Goal: Transaction & Acquisition: Purchase product/service

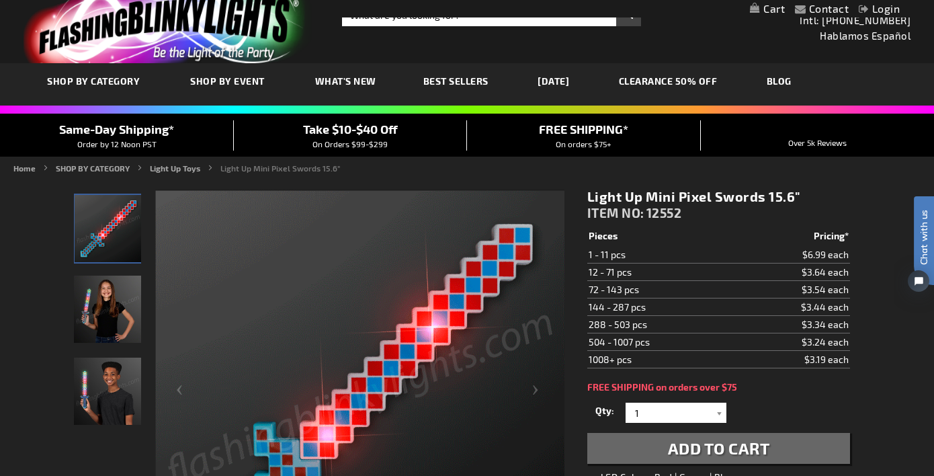
scroll to position [30, 0]
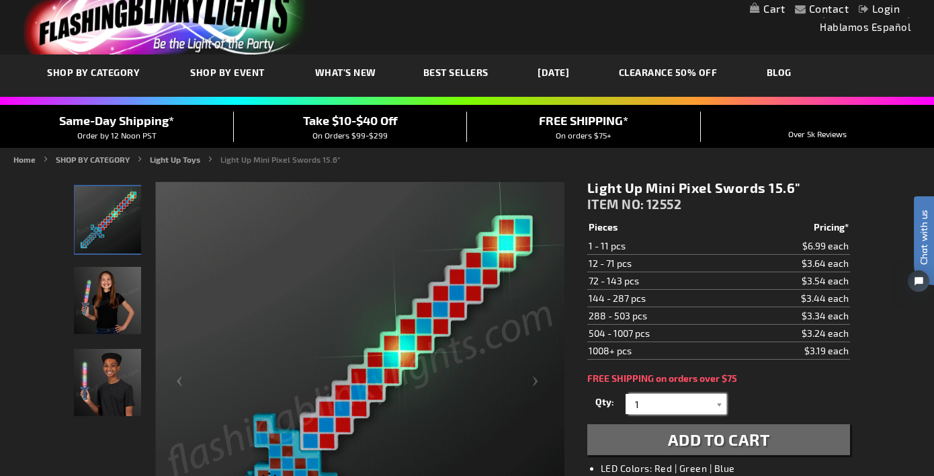
click at [706, 408] on input "1" at bounding box center [677, 404] width 97 height 20
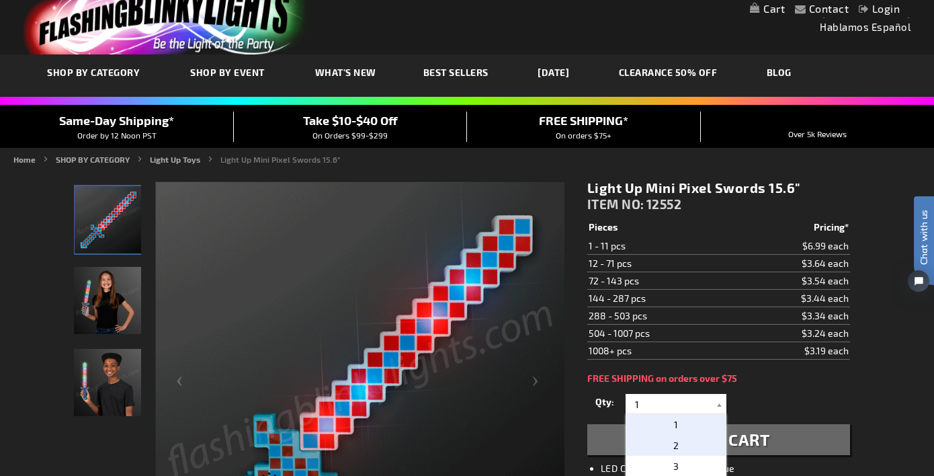
click at [677, 445] on p "2" at bounding box center [675, 445] width 101 height 21
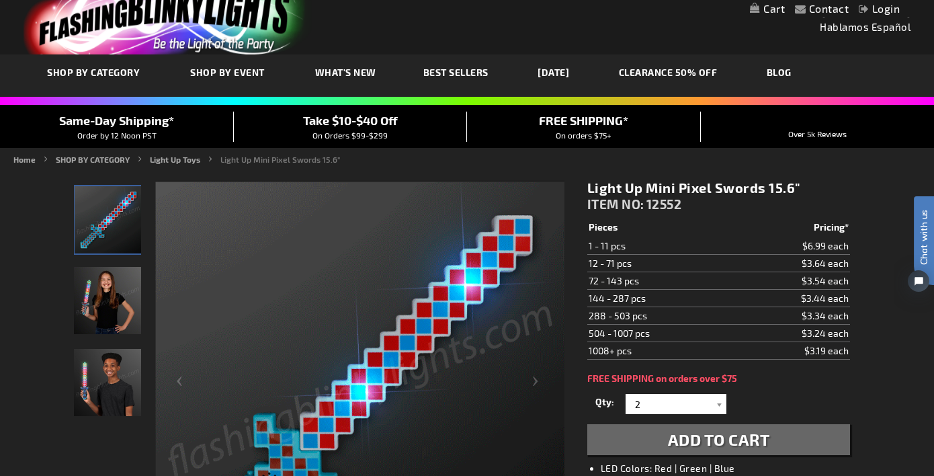
click at [788, 395] on div "Qty 1 2 3 4 5 6 7 8 9 10 11 12 24 36 48 60 72 84 96 108 120 132 144 156 168" at bounding box center [718, 403] width 263 height 27
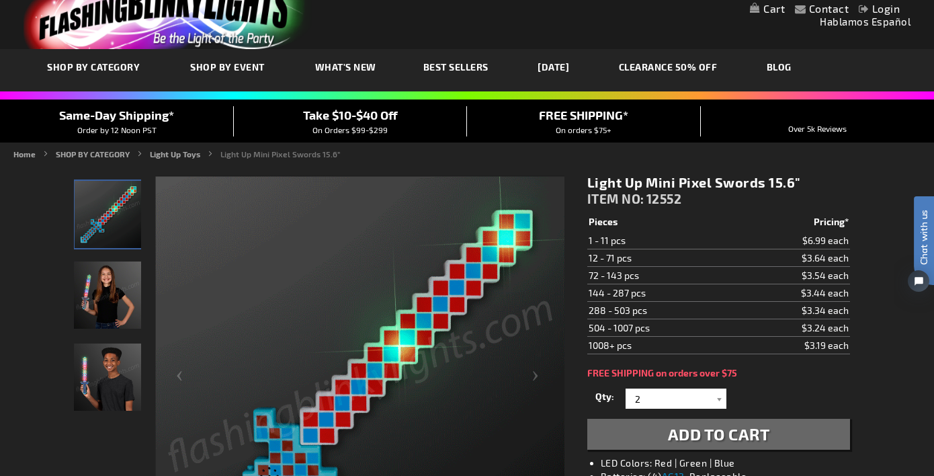
scroll to position [48, 0]
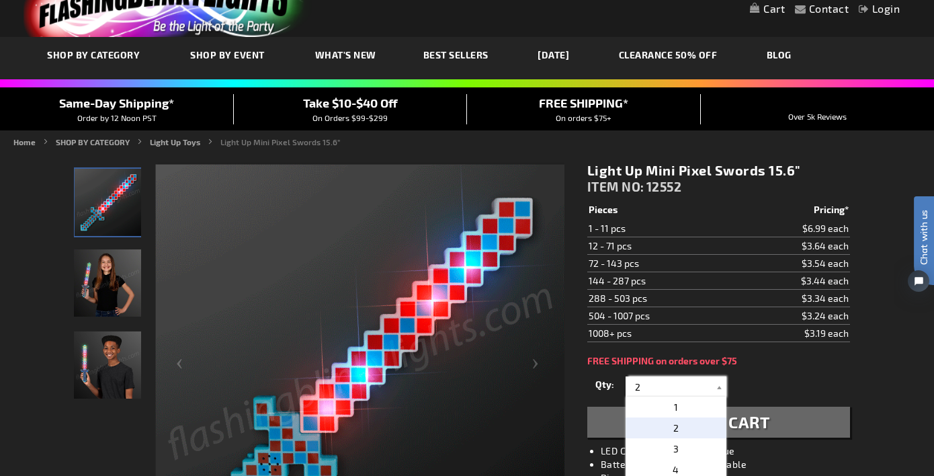
click at [668, 387] on input "2" at bounding box center [677, 386] width 97 height 20
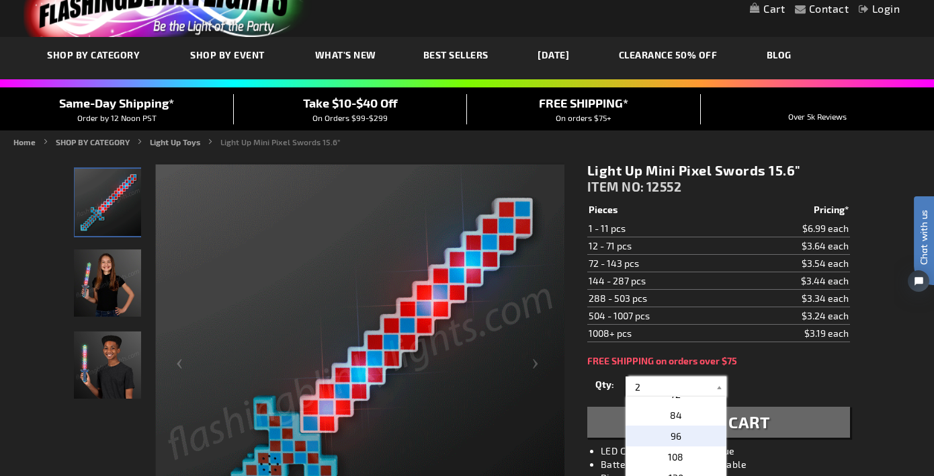
scroll to position [347, 0]
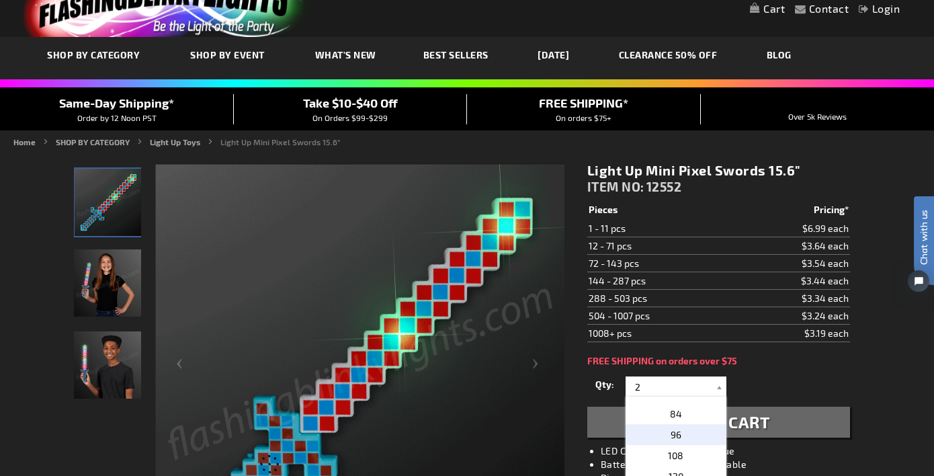
click at [686, 440] on p "96" at bounding box center [675, 434] width 101 height 21
type input "96"
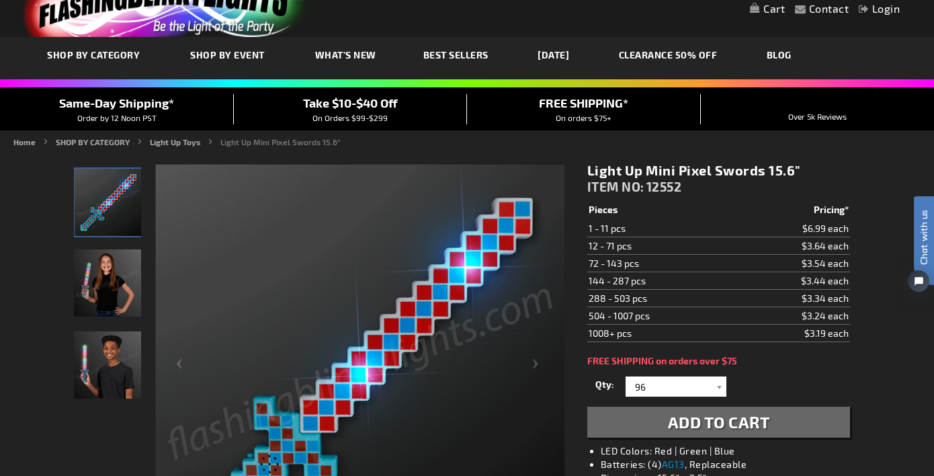
click at [745, 373] on div "Qty 1 2 3 4 5 6 7 8 9 10 11 12 24 36 48 60 72 84 96 108 120 132 144 156 168" at bounding box center [718, 386] width 263 height 27
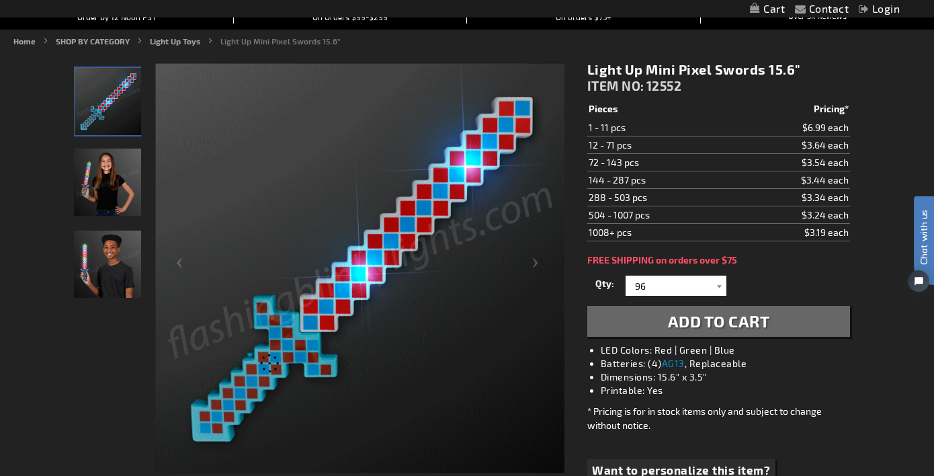
scroll to position [134, 0]
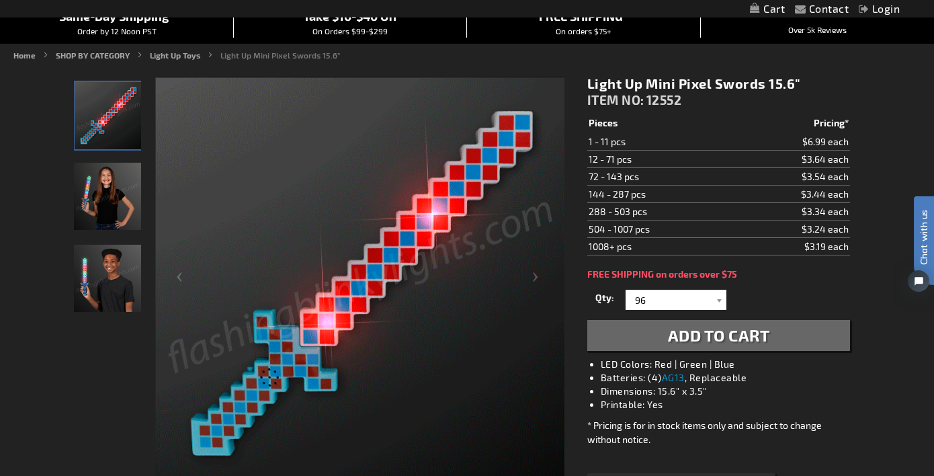
click at [754, 344] on span "Add to Cart" at bounding box center [719, 334] width 102 height 19
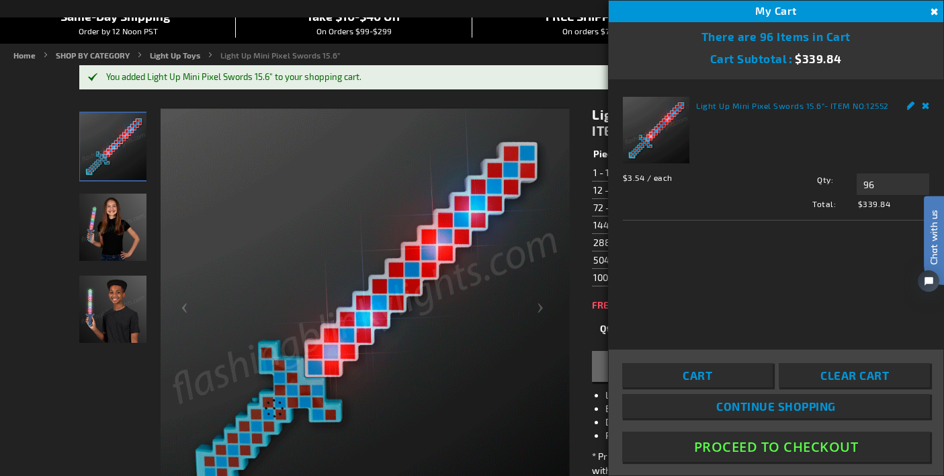
click at [933, 11] on button "Close" at bounding box center [933, 12] width 15 height 15
